Goal: Information Seeking & Learning: Learn about a topic

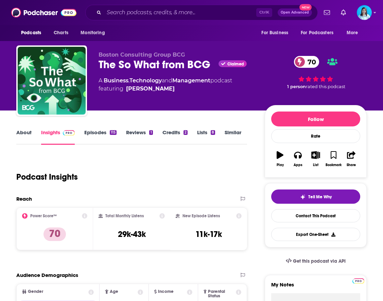
scroll to position [34, 0]
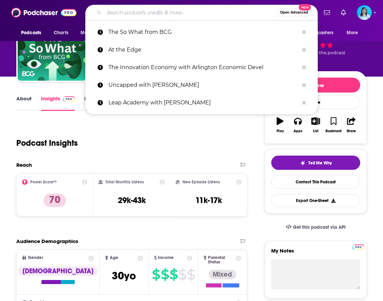
click at [133, 14] on input "Search podcasts, credits, & more..." at bounding box center [190, 12] width 173 height 11
paste input "Meat Matters with [PERSON_NAME]"
type input "Meat Matters with [PERSON_NAME]"
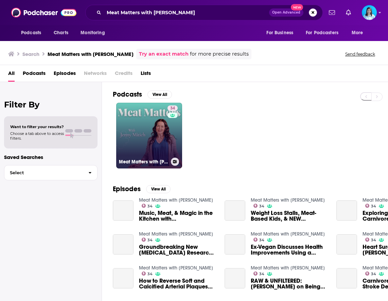
click at [140, 147] on link "34 Meat Matters with Jenny Mitich" at bounding box center [149, 136] width 66 height 66
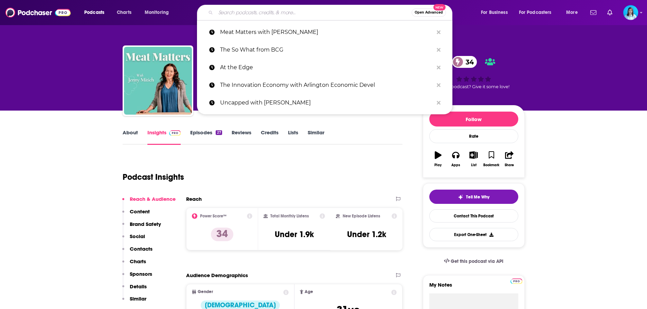
click at [257, 7] on input "Search podcasts, credits, & more..." at bounding box center [314, 12] width 196 height 11
paste input "The Thoughtful Entrepreneur"
type input "The Thoughtful Entrepreneur"
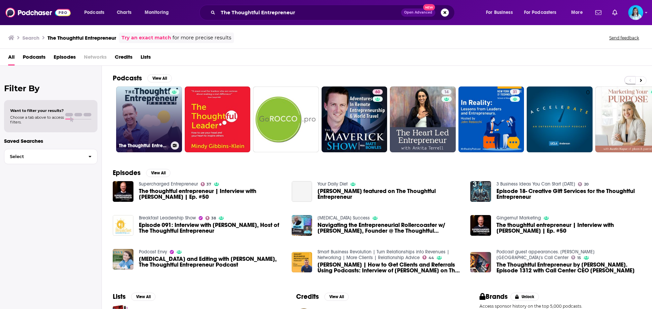
click at [158, 119] on link "The Thoughtful Entrepreneur" at bounding box center [149, 120] width 66 height 66
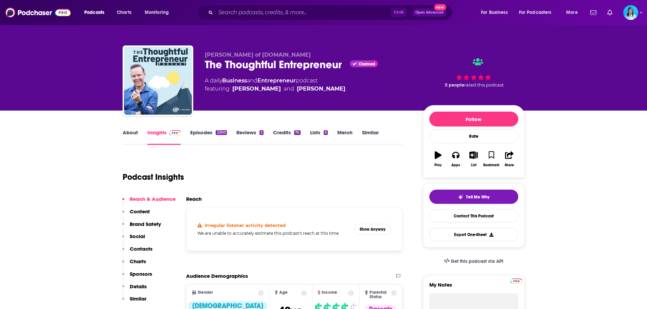
scroll to position [68, 0]
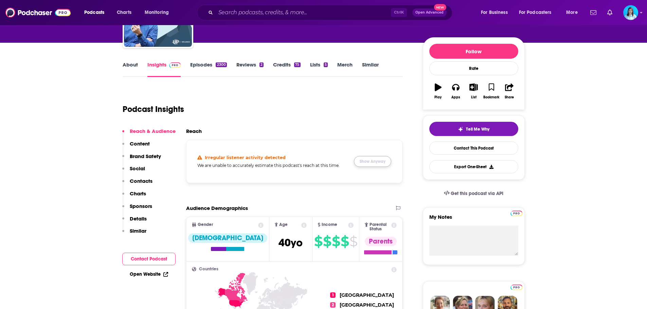
click at [369, 160] on button "Show Anyway" at bounding box center [372, 161] width 37 height 11
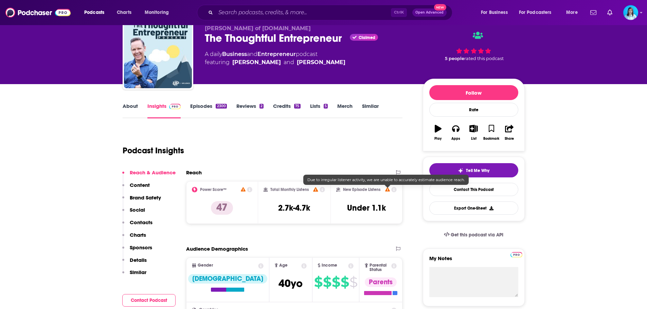
scroll to position [0, 0]
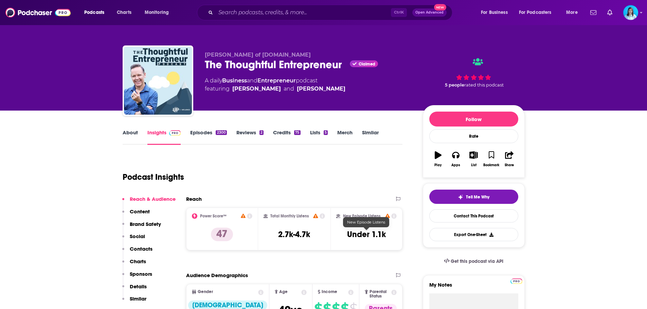
click at [373, 235] on h3 "Under 1.1k" at bounding box center [366, 235] width 39 height 10
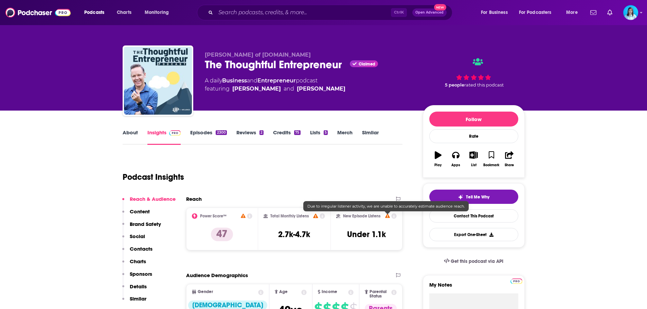
click at [382, 217] on icon at bounding box center [387, 216] width 5 height 4
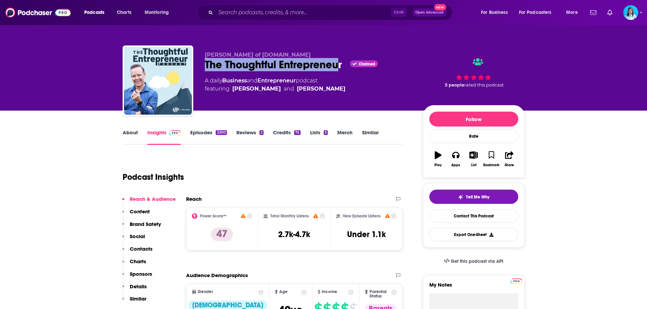
drag, startPoint x: 202, startPoint y: 65, endPoint x: 336, endPoint y: 59, distance: 134.6
click at [336, 59] on div "Josh Elledge of UpMyInfluence.com The Thoughtful Entrepreneur Claimed A daily B…" at bounding box center [324, 81] width 402 height 73
click at [346, 71] on div "The Thoughtful Entrepreneur Claimed" at bounding box center [308, 64] width 207 height 13
drag, startPoint x: 345, startPoint y: 68, endPoint x: 199, endPoint y: 71, distance: 146.7
click at [199, 71] on div "Josh Elledge of UpMyInfluence.com The Thoughtful Entrepreneur Claimed A daily B…" at bounding box center [324, 81] width 402 height 73
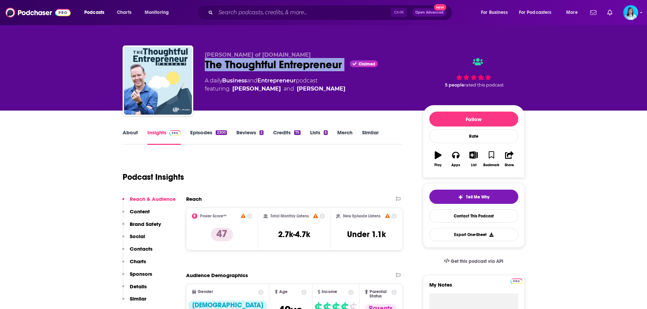
copy div "The Thoughtful Entrepreneur"
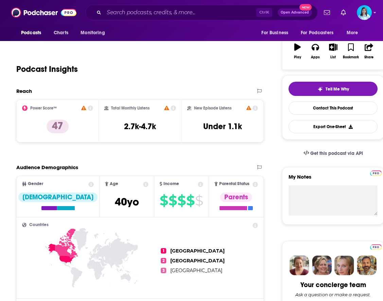
scroll to position [102, 0]
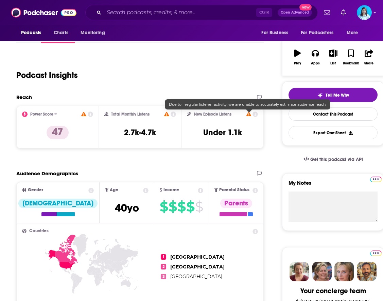
click at [248, 113] on icon at bounding box center [248, 114] width 5 height 4
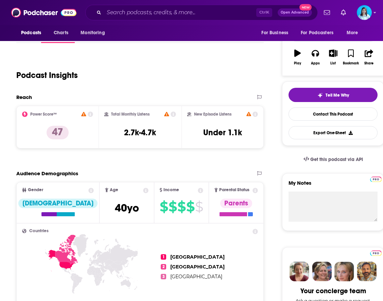
click at [255, 114] on icon at bounding box center [255, 114] width 5 height 5
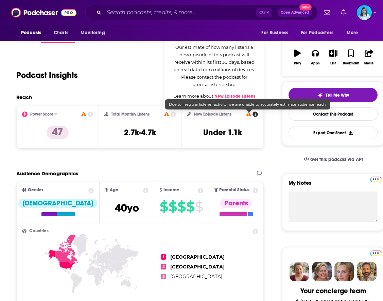
click at [248, 115] on icon at bounding box center [248, 114] width 5 height 4
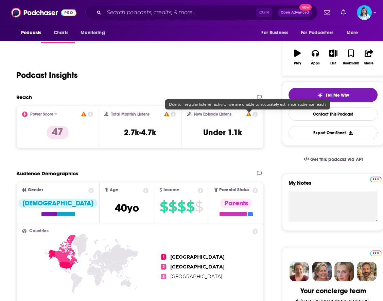
click at [248, 113] on icon at bounding box center [248, 114] width 5 height 4
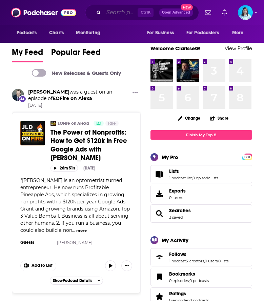
click at [113, 12] on input "Search podcasts, credits, & more..." at bounding box center [121, 12] width 34 height 11
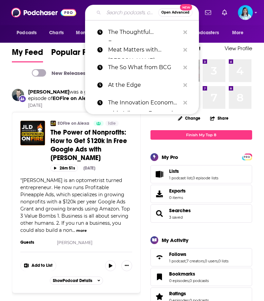
paste input "Women's Health Unplugged"
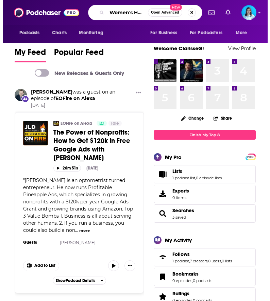
scroll to position [0, 35]
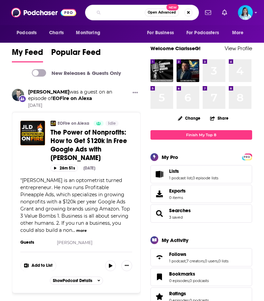
type input "Women's Health Unplugged"
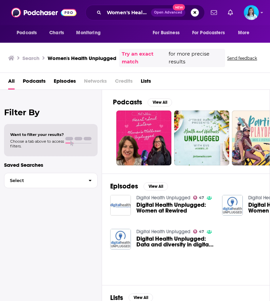
click at [35, 78] on span "Podcasts" at bounding box center [34, 83] width 23 height 14
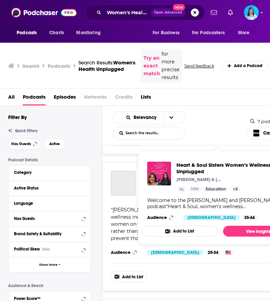
scroll to position [136, 0]
